Goal: Learn about a topic: Understand process/instructions

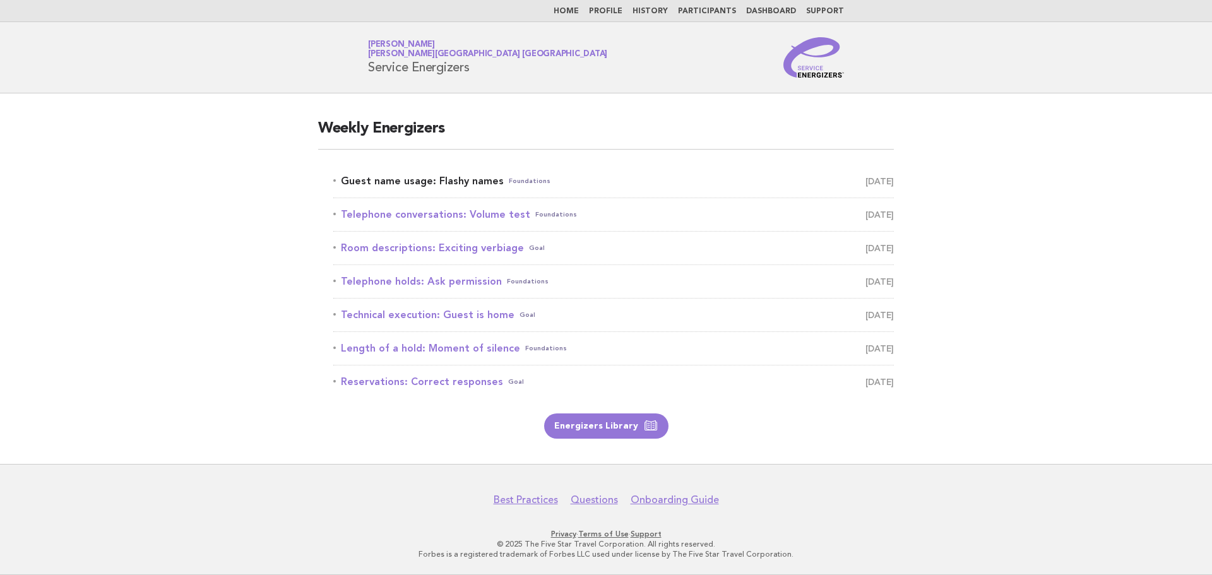
click at [419, 189] on link "Guest name usage: Flashy names Foundations August 21" at bounding box center [613, 181] width 561 height 18
click at [486, 180] on link "Guest name usage: Flashy names Foundations August 21" at bounding box center [613, 181] width 561 height 18
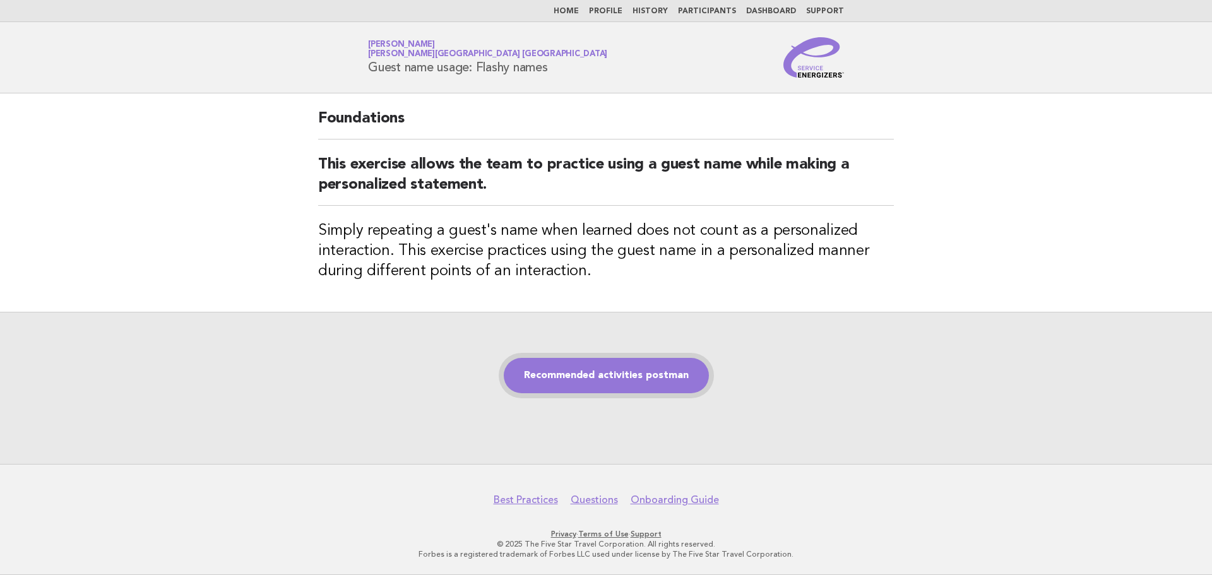
click at [619, 360] on link "Recommended activities postman" at bounding box center [606, 375] width 205 height 35
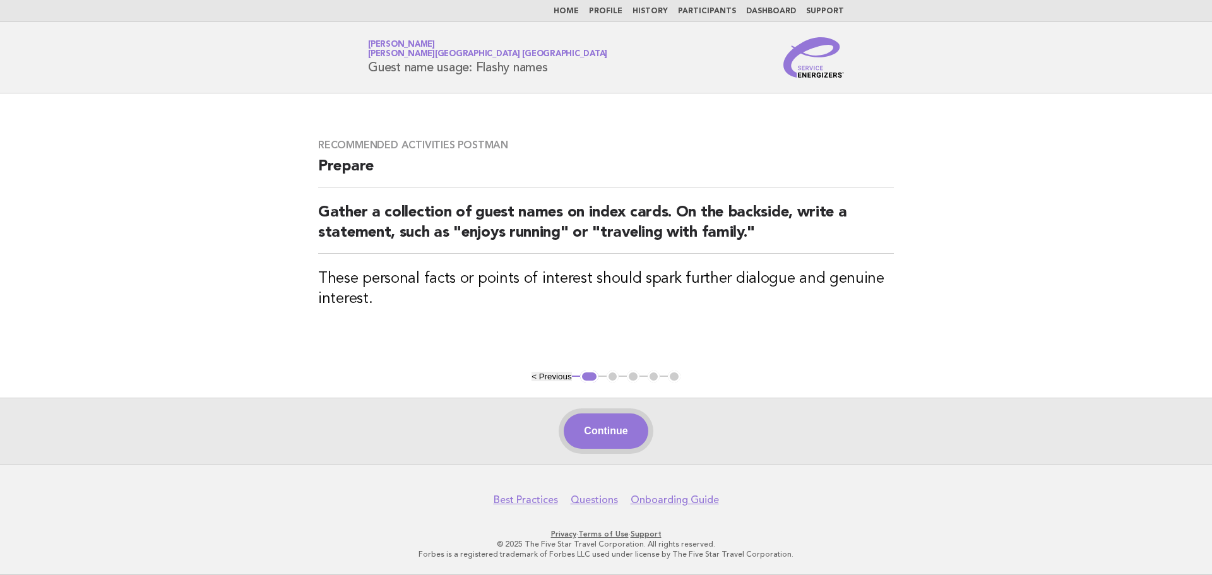
click at [585, 423] on button "Continue" at bounding box center [606, 431] width 84 height 35
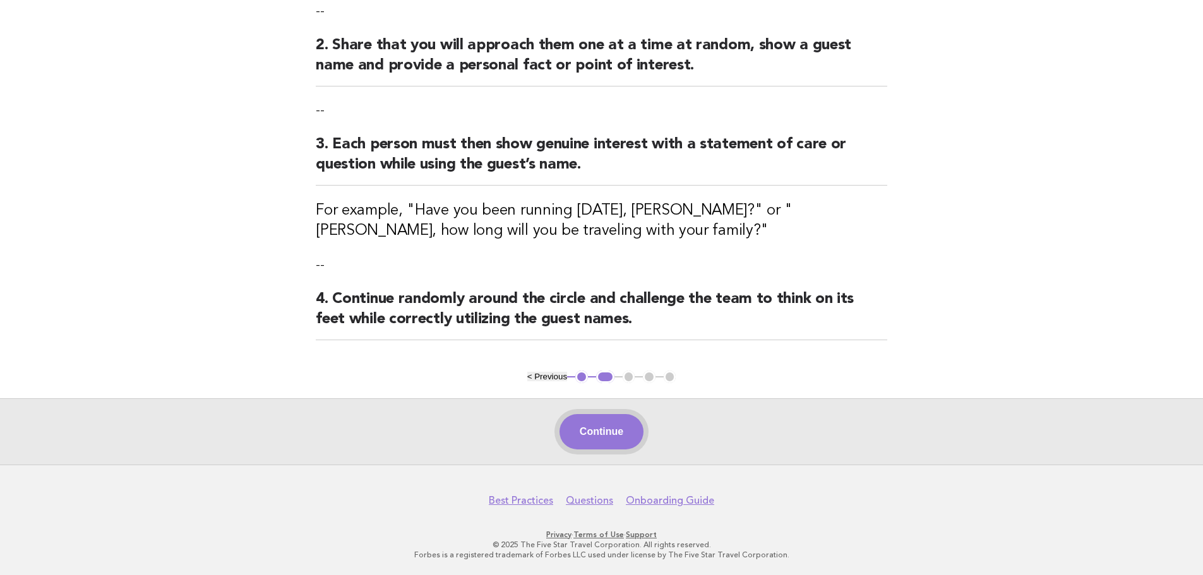
click at [589, 427] on button "Continue" at bounding box center [601, 431] width 84 height 35
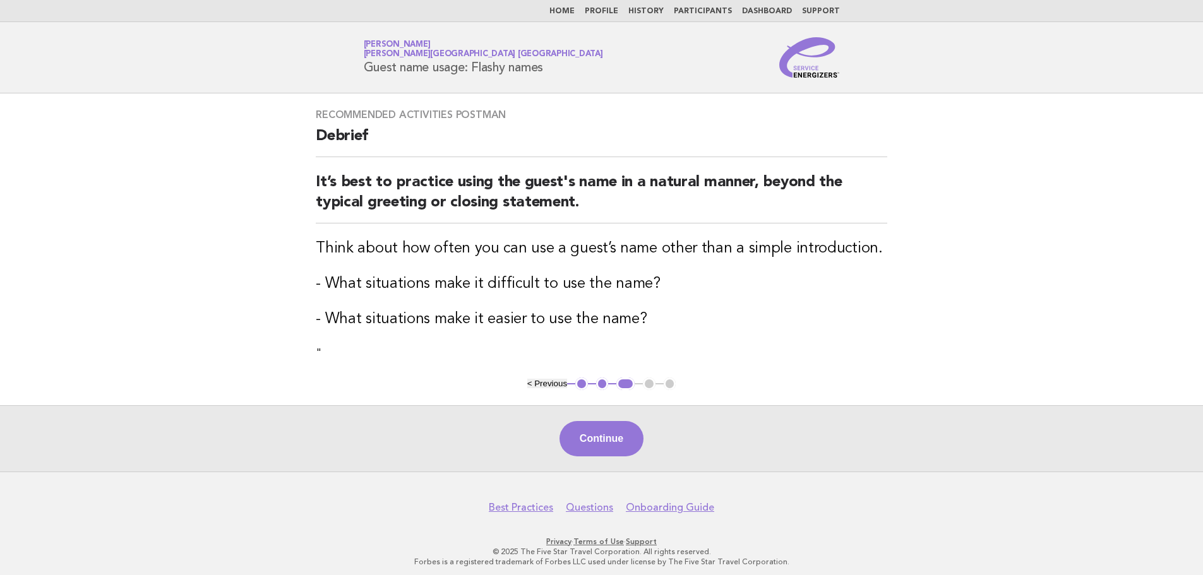
click at [594, 460] on div "Continue" at bounding box center [601, 438] width 1203 height 66
click at [600, 449] on button "Continue" at bounding box center [601, 438] width 84 height 35
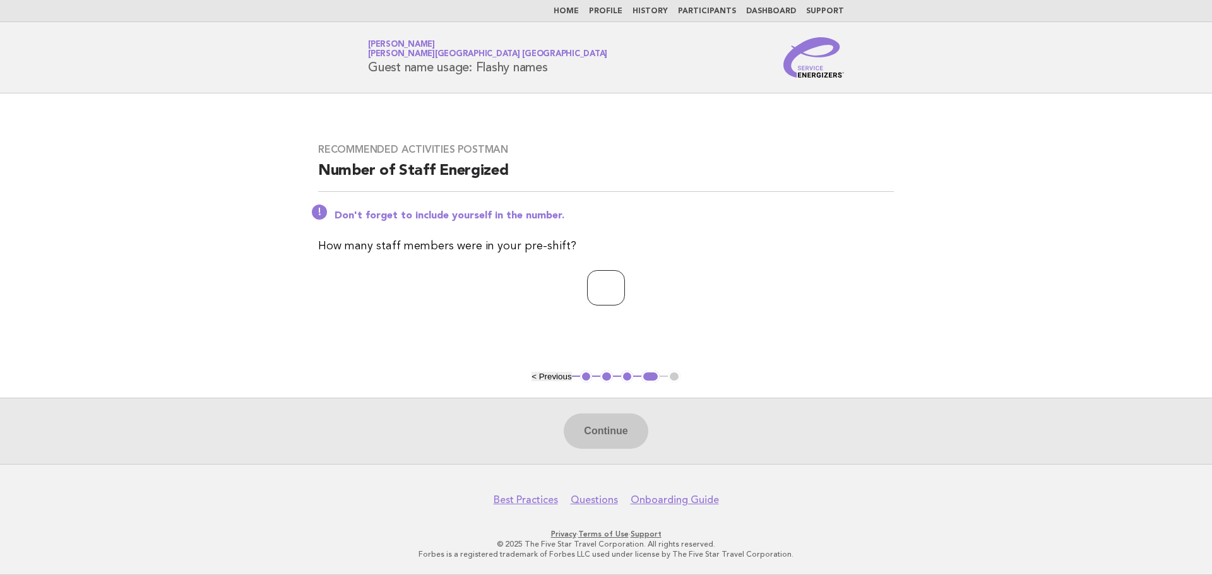
click at [610, 289] on input "number" at bounding box center [606, 287] width 38 height 35
type input "*"
click at [593, 427] on button "Continue" at bounding box center [606, 431] width 84 height 35
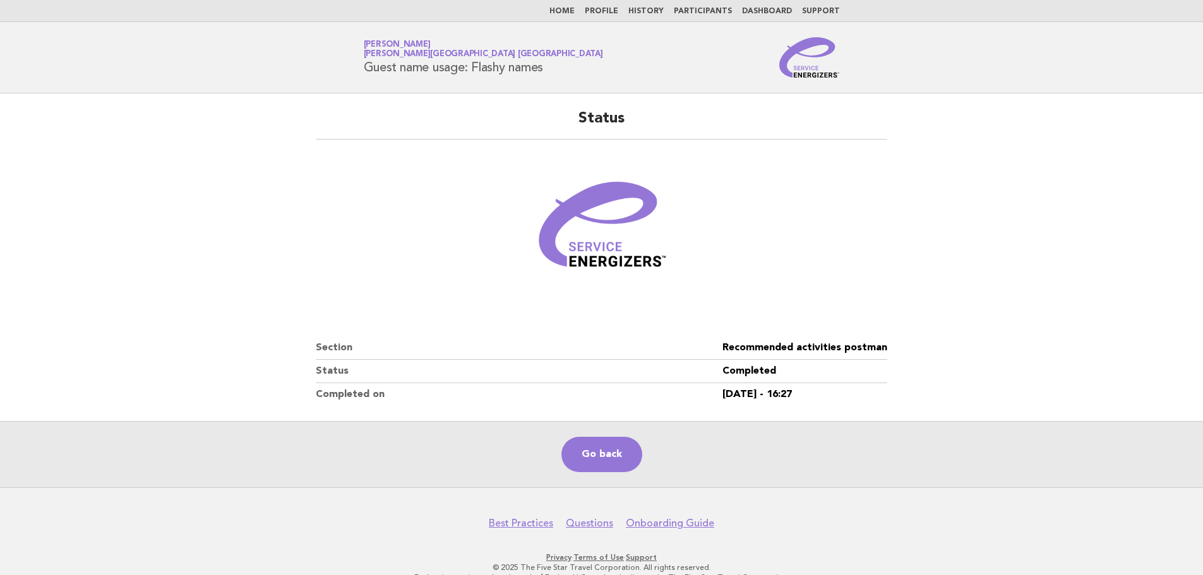
click at [575, 12] on link "Home" at bounding box center [561, 12] width 25 height 8
click at [609, 448] on link "Go back" at bounding box center [601, 454] width 81 height 35
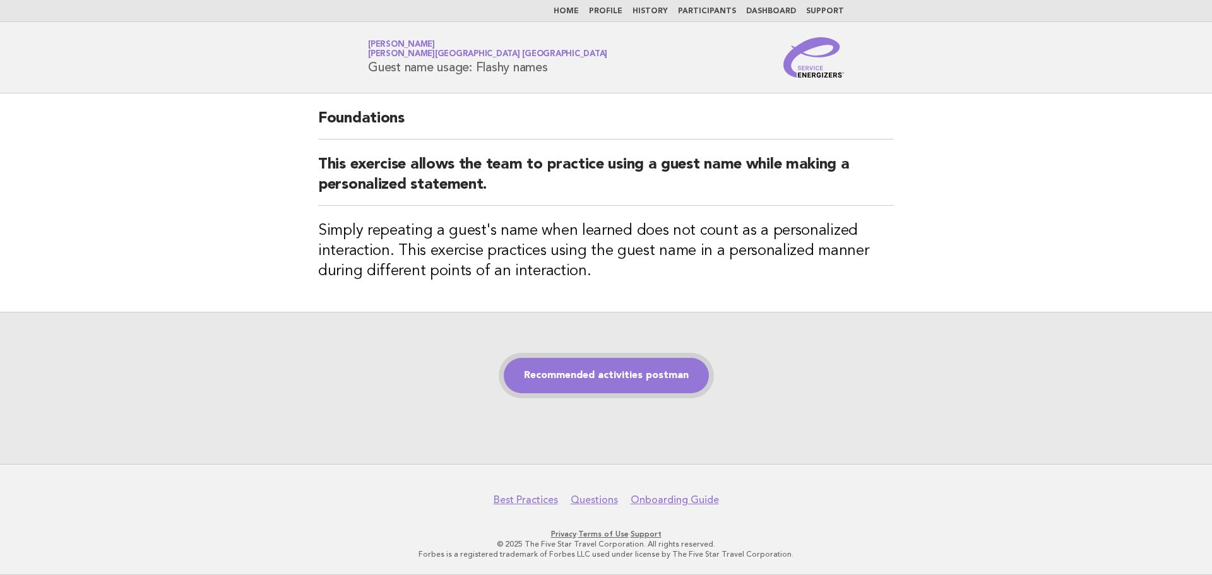
click at [681, 373] on link "Recommended activities postman" at bounding box center [606, 375] width 205 height 35
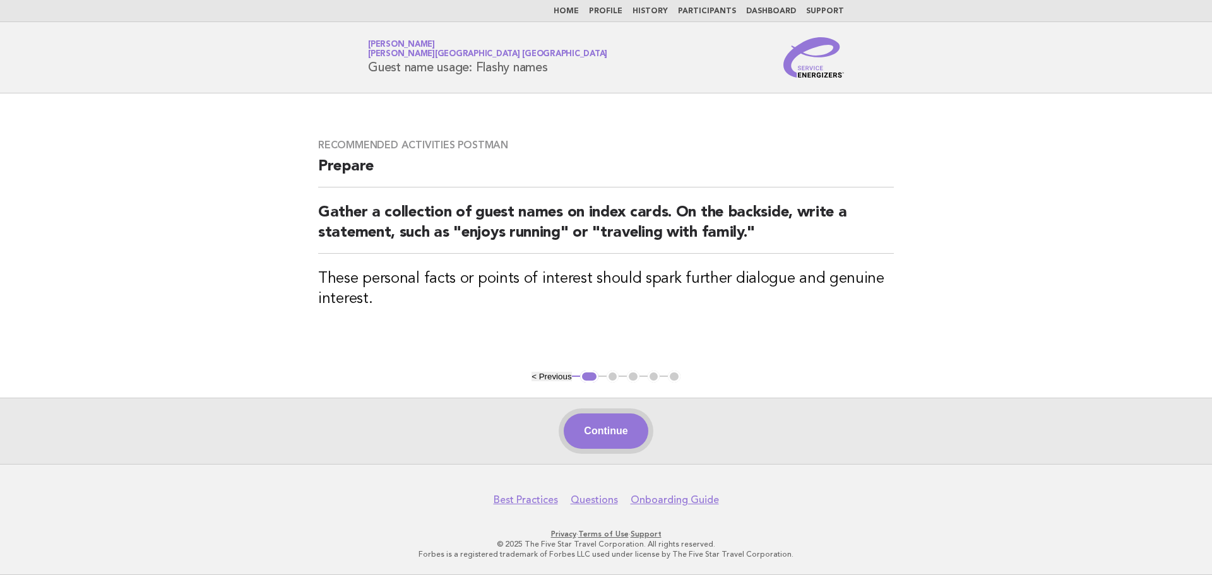
click at [631, 435] on button "Continue" at bounding box center [606, 431] width 84 height 35
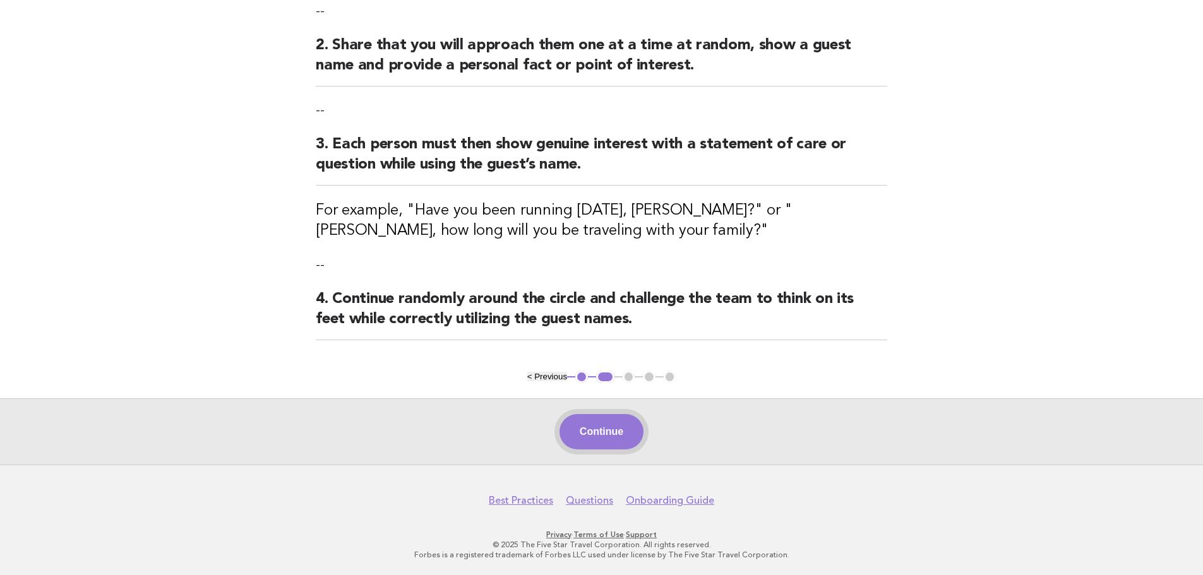
click at [622, 425] on button "Continue" at bounding box center [601, 431] width 84 height 35
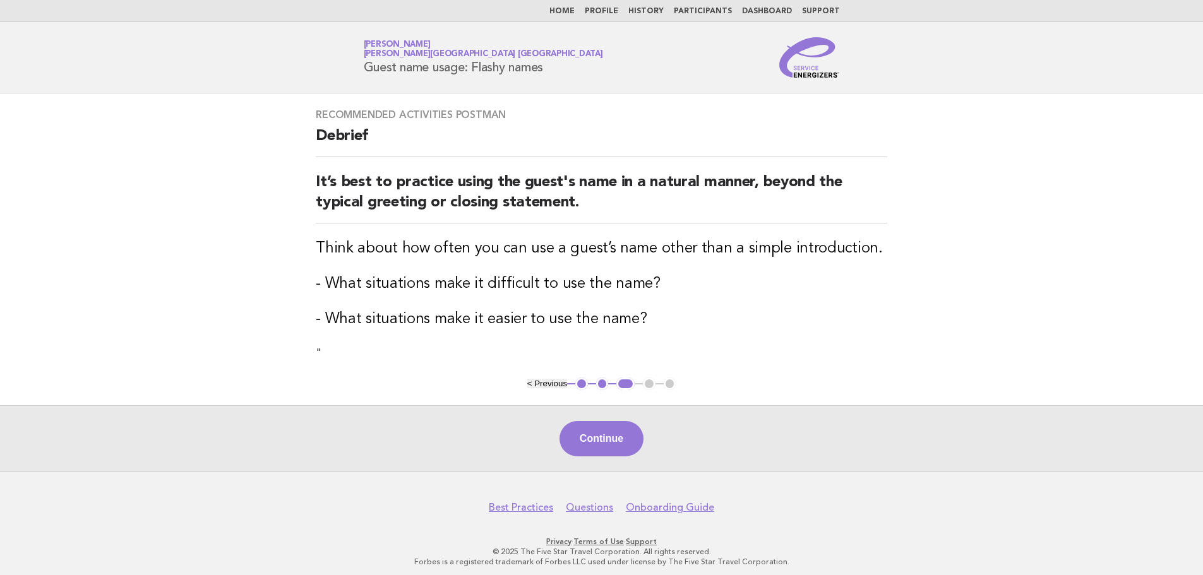
click at [622, 425] on button "Continue" at bounding box center [601, 438] width 84 height 35
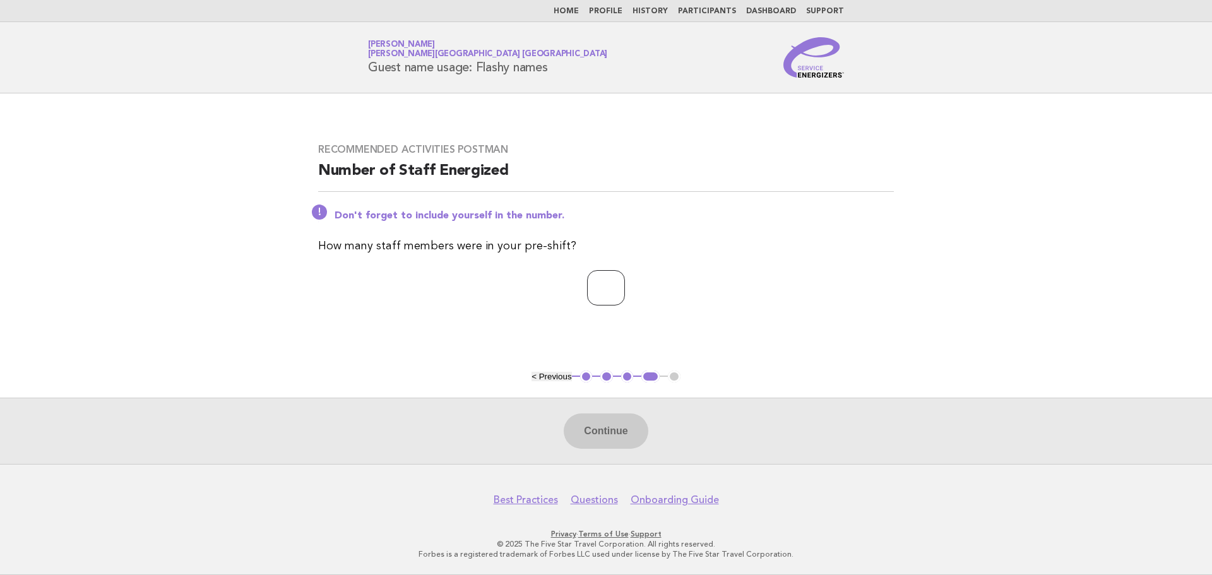
click at [605, 300] on input "number" at bounding box center [606, 287] width 38 height 35
type input "*"
click at [621, 443] on button "Continue" at bounding box center [606, 431] width 84 height 35
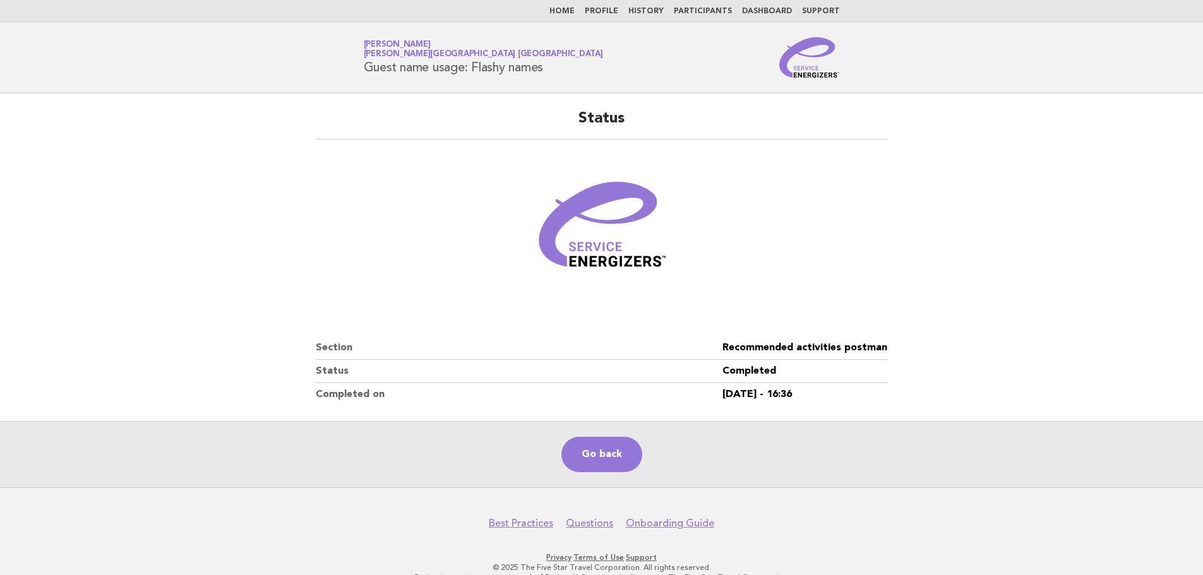
click at [571, 18] on nav "Home Profile History Participants Dashboard Support" at bounding box center [601, 11] width 1203 height 22
click at [575, 8] on link "Home" at bounding box center [561, 12] width 25 height 8
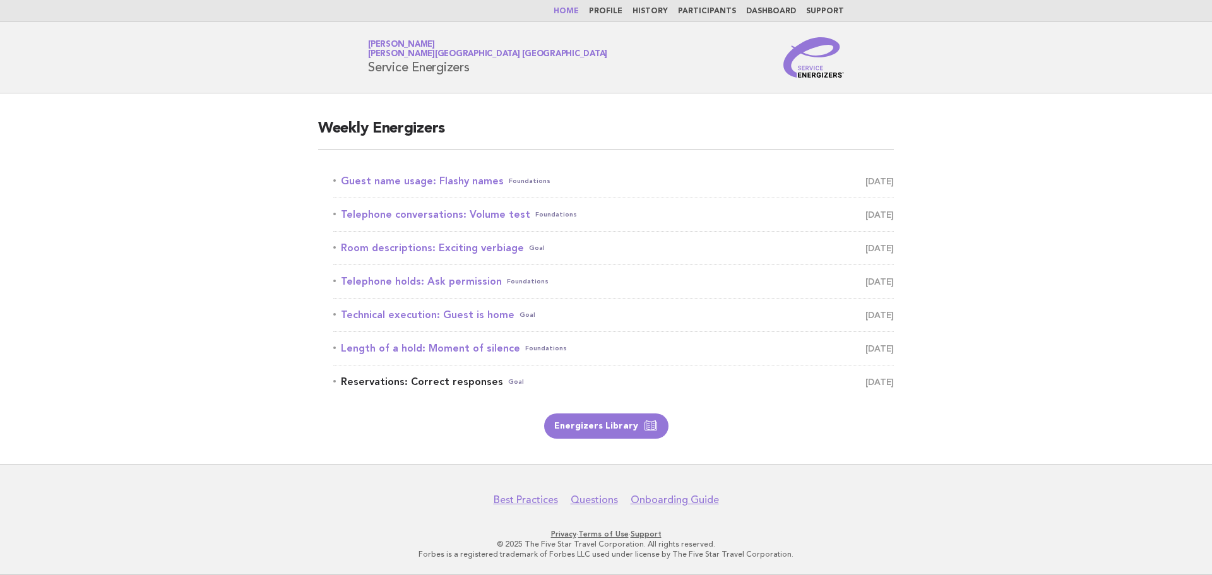
click at [462, 379] on link "Reservations: Correct responses Goal August 27" at bounding box center [613, 382] width 561 height 18
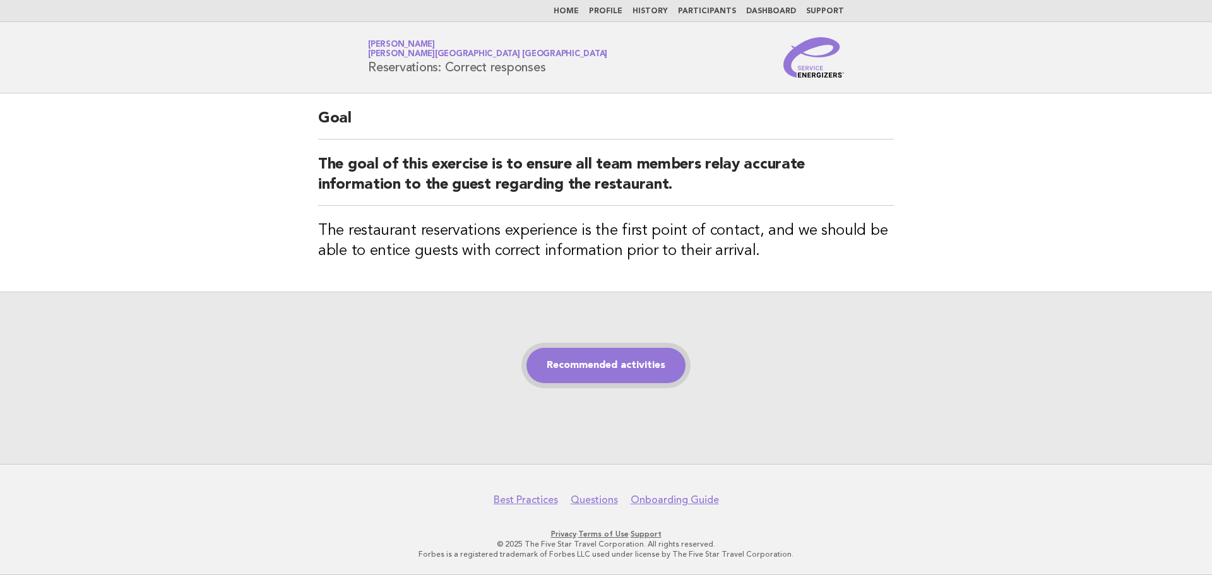
click at [586, 367] on link "Recommended activities" at bounding box center [606, 365] width 159 height 35
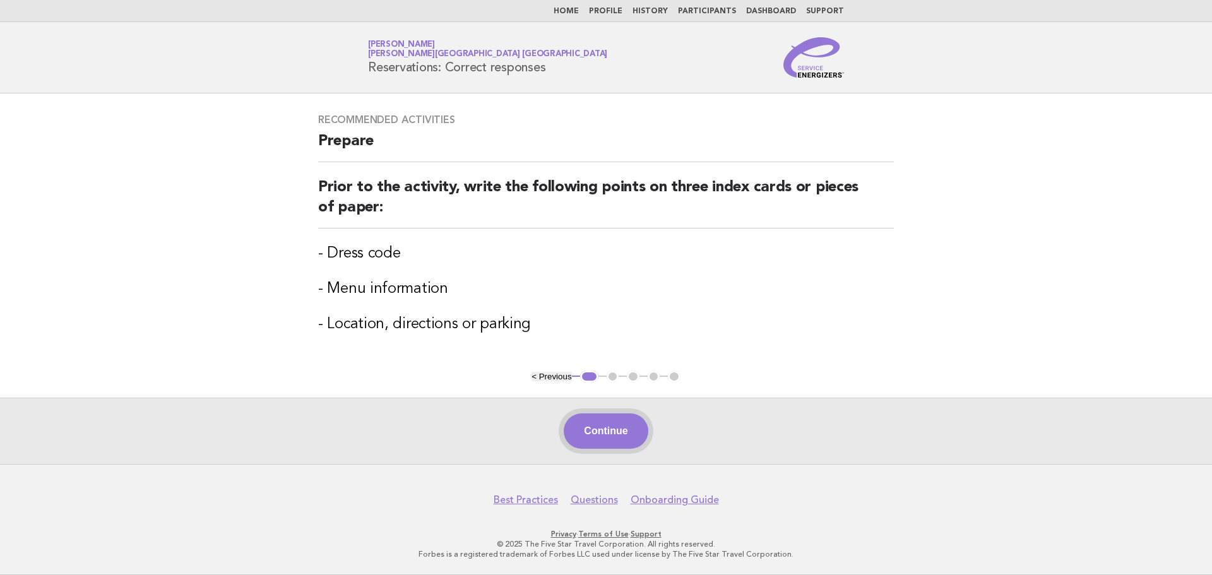
click at [592, 422] on button "Continue" at bounding box center [606, 431] width 84 height 35
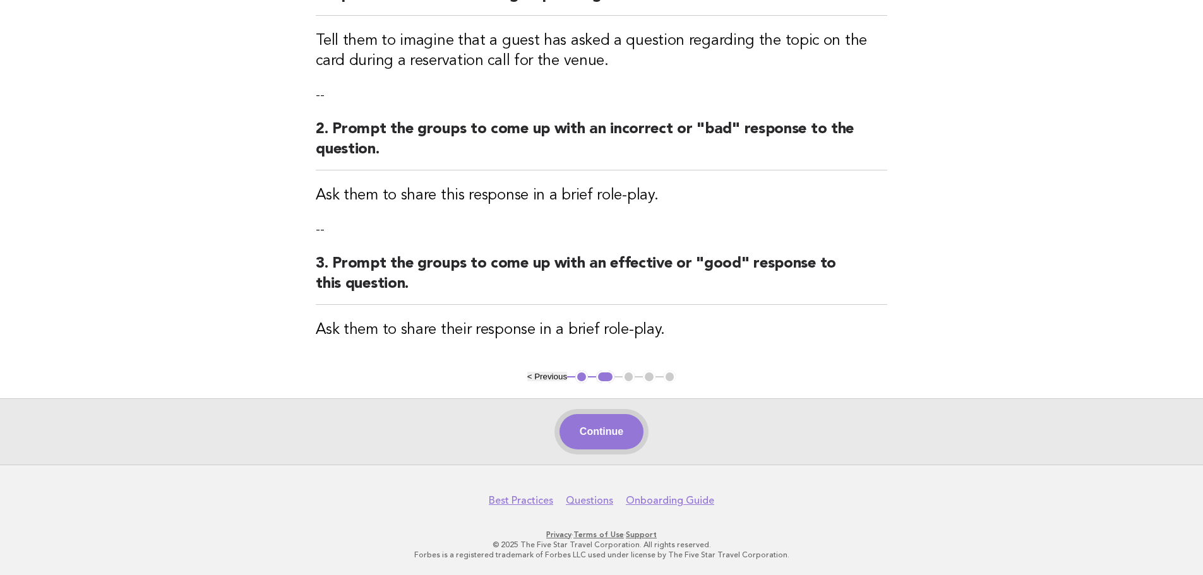
click at [602, 418] on button "Continue" at bounding box center [601, 431] width 84 height 35
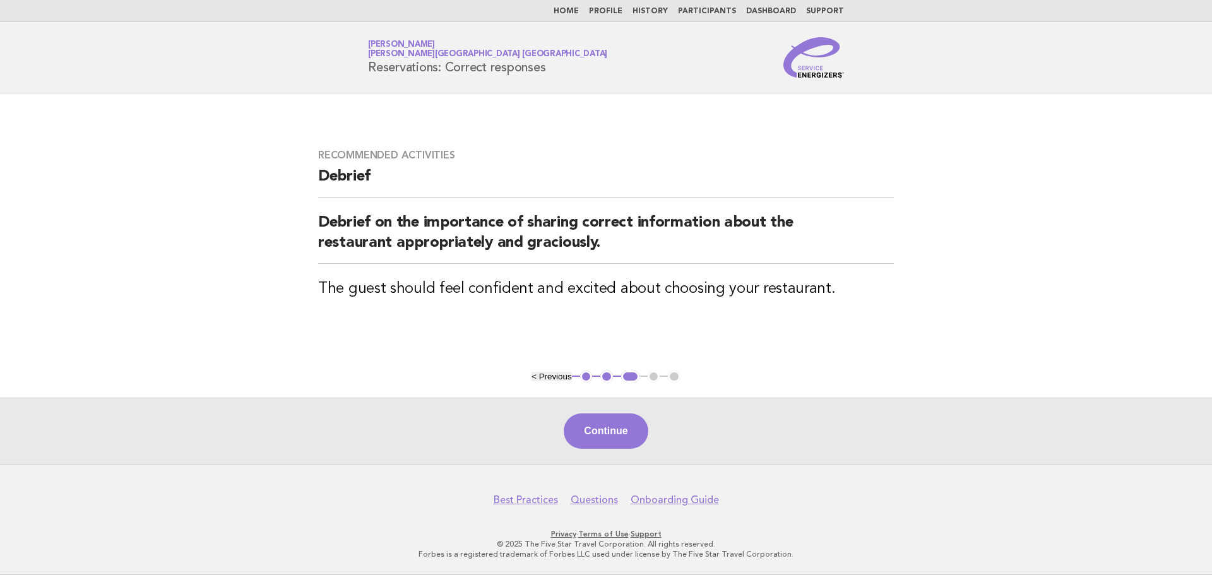
click at [609, 431] on button "Continue" at bounding box center [606, 431] width 84 height 35
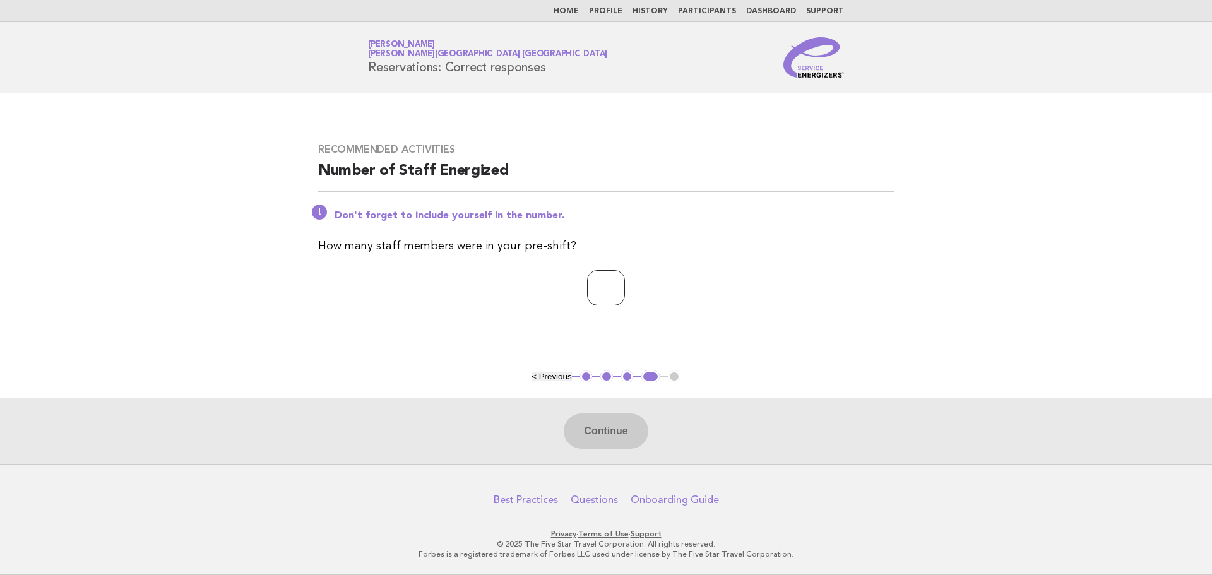
click at [597, 278] on input "number" at bounding box center [606, 287] width 38 height 35
type input "*"
click at [626, 421] on button "Continue" at bounding box center [606, 431] width 84 height 35
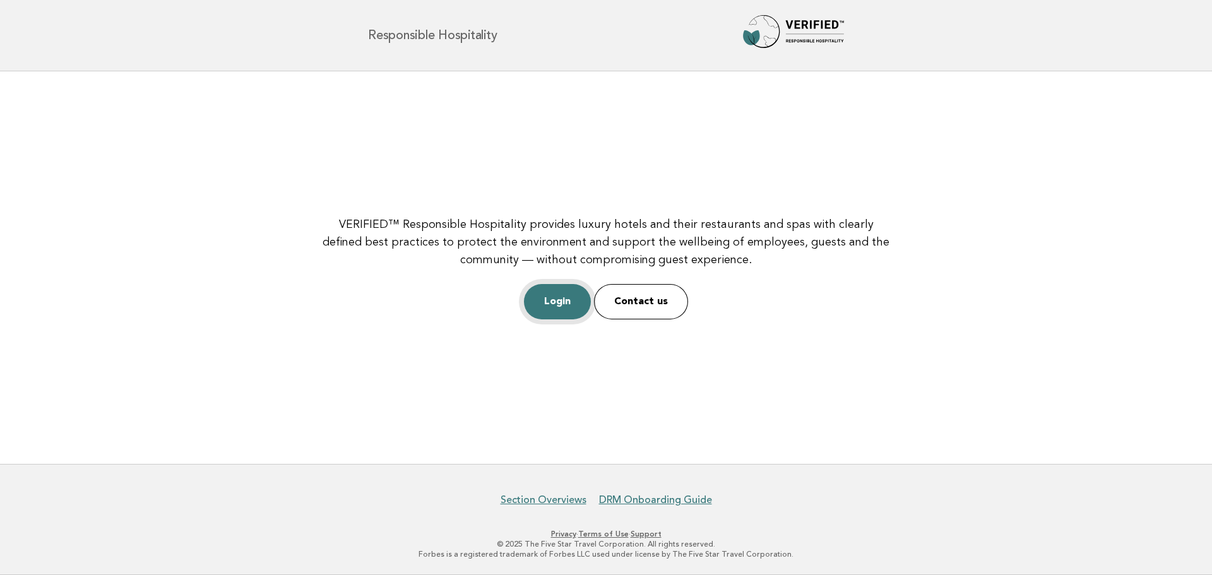
click at [563, 313] on link "Login" at bounding box center [557, 301] width 67 height 35
